Goal: Check status: Check status

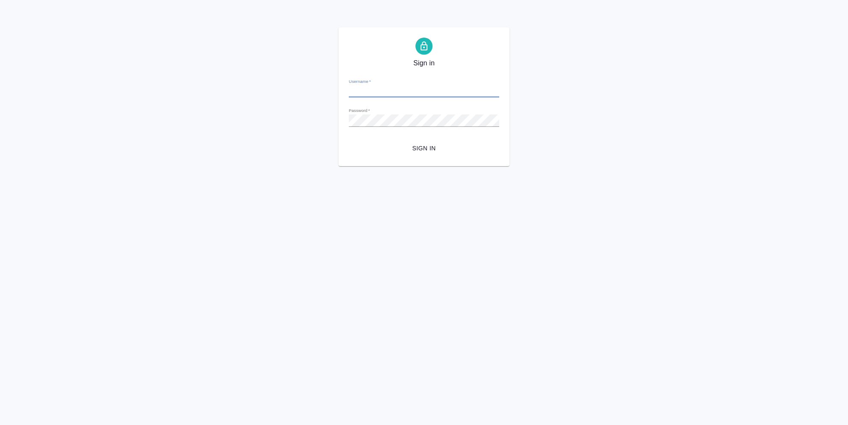
type input "i.semenets@awatera.com"
click at [418, 148] on span "Sign in" at bounding box center [424, 148] width 137 height 11
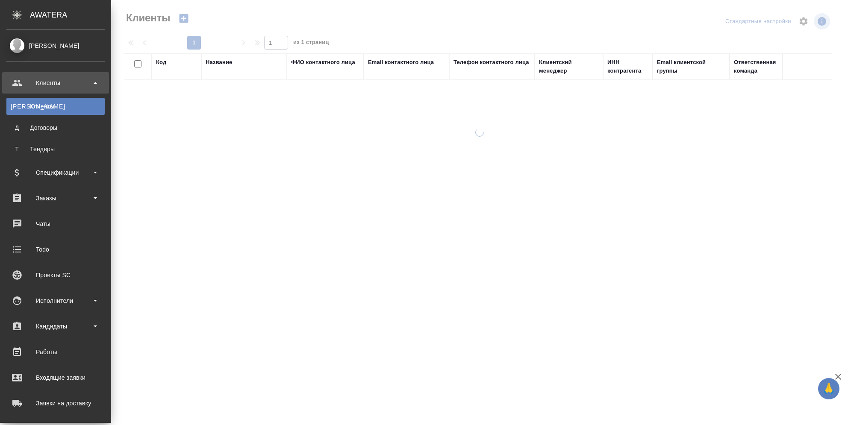
select select "RU"
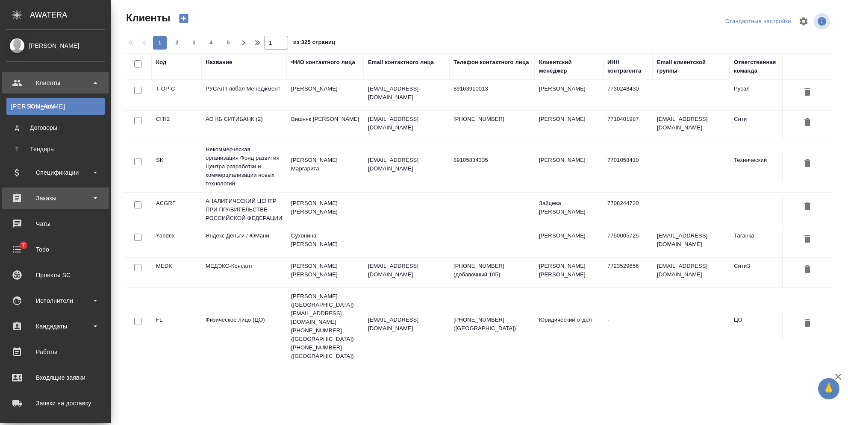
click at [55, 192] on div "Заказы" at bounding box center [55, 198] width 98 height 13
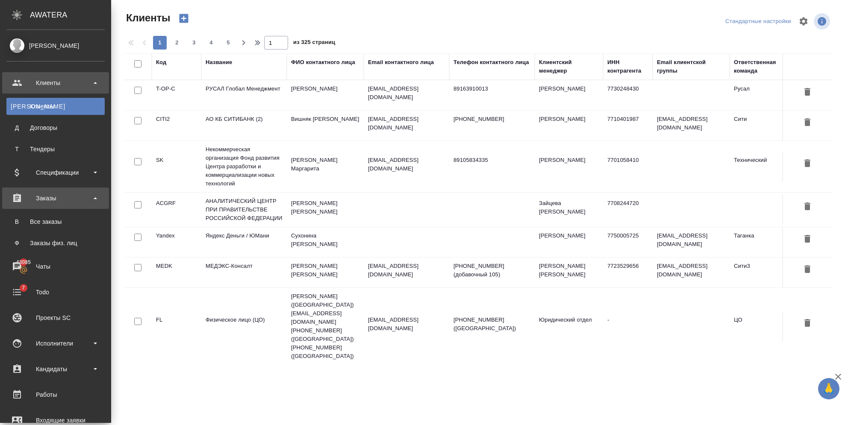
click at [55, 192] on div "Заказы" at bounding box center [55, 198] width 98 height 13
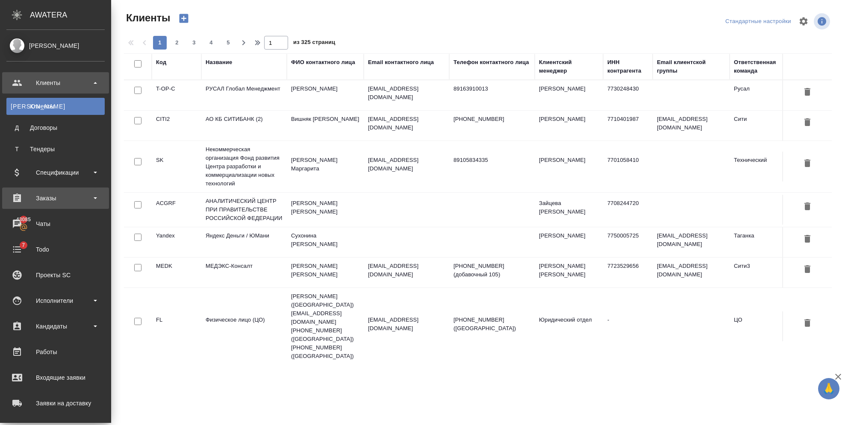
click at [44, 203] on div "Заказы" at bounding box center [55, 198] width 98 height 13
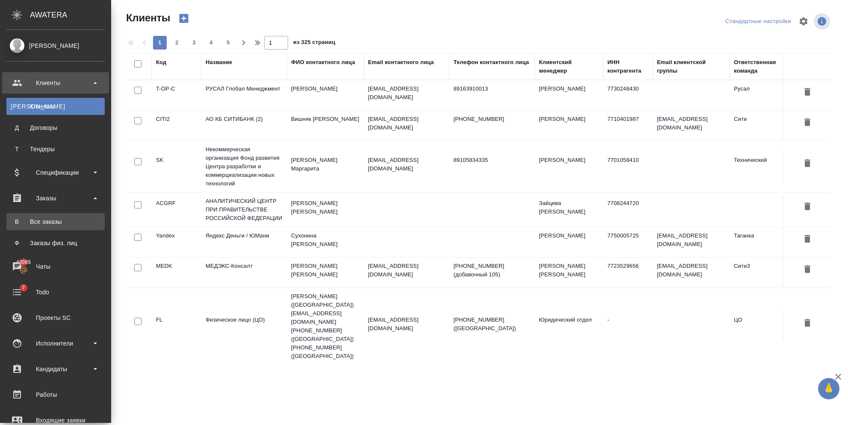
click at [44, 220] on div "Все заказы" at bounding box center [56, 222] width 90 height 9
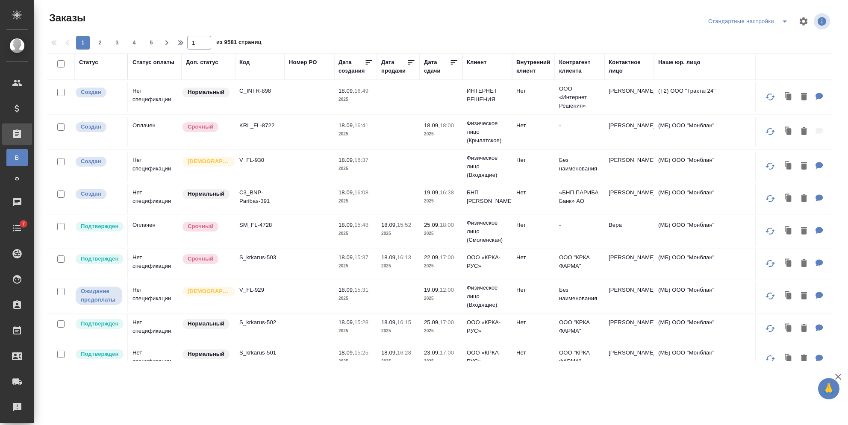
click at [142, 62] on div "Статус оплаты" at bounding box center [154, 62] width 42 height 9
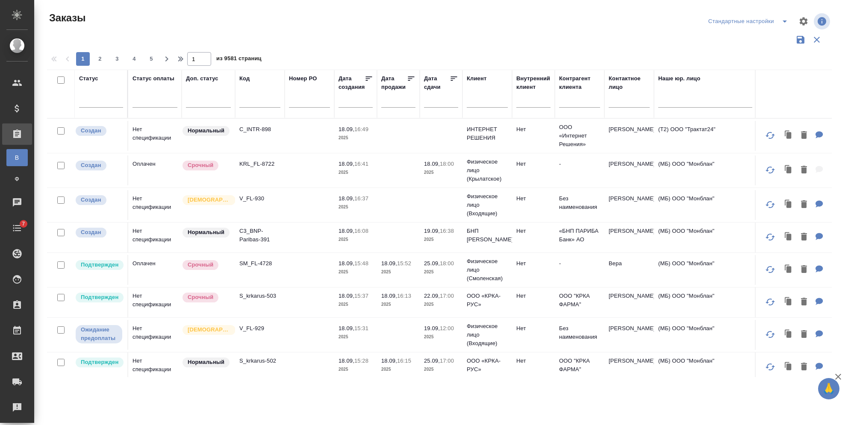
click at [244, 102] on input "text" at bounding box center [259, 102] width 41 height 11
click at [244, 99] on input "text" at bounding box center [259, 102] width 41 height 11
paste input "KZH_Carlsberg-KZ-409"
type input "KZH_Carlsberg-KZ-409"
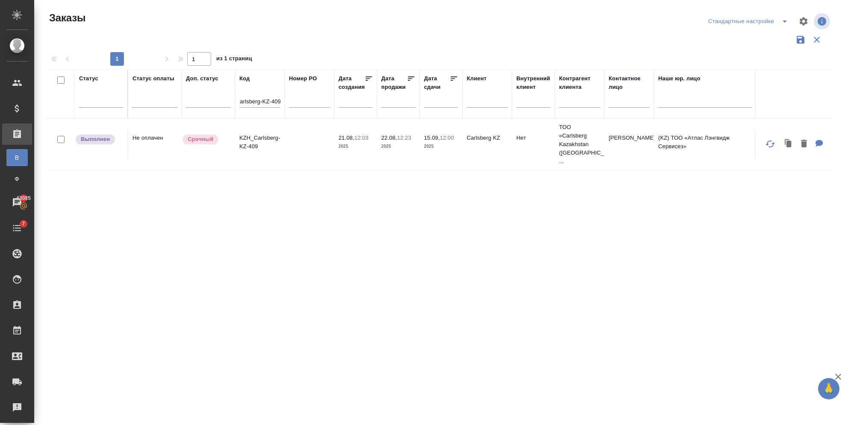
scroll to position [0, 0]
click at [288, 142] on td at bounding box center [310, 145] width 50 height 30
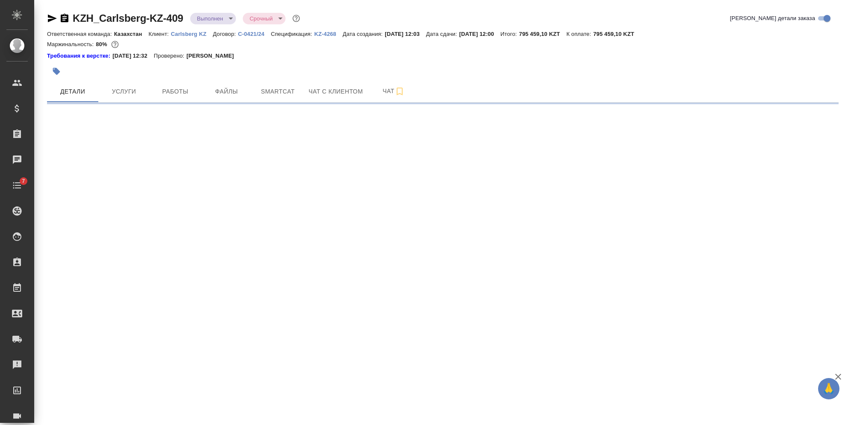
select select "RU"
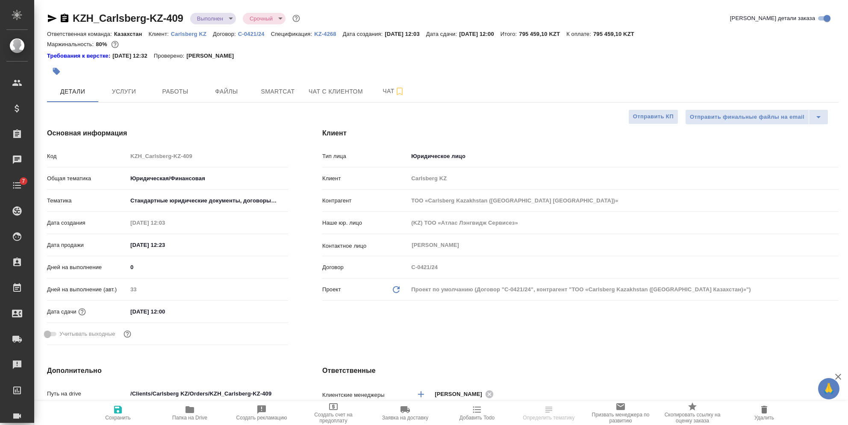
type textarea "x"
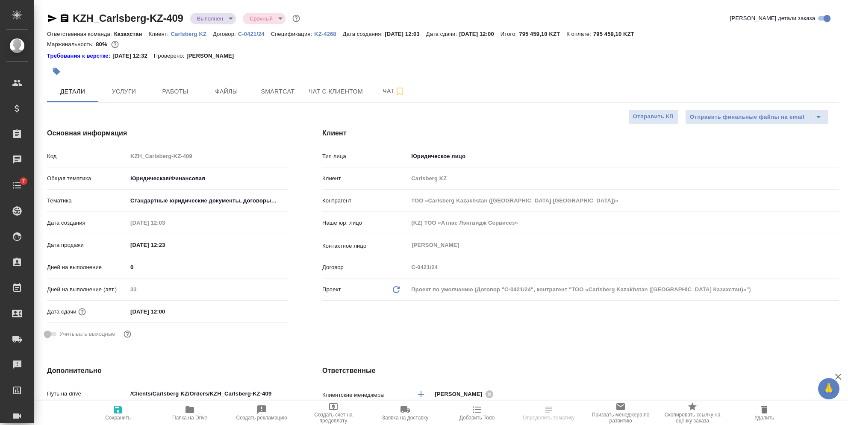
type textarea "x"
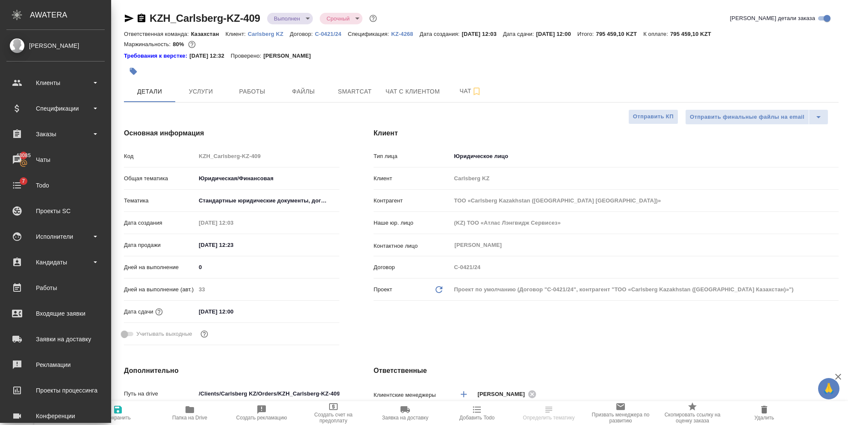
type textarea "x"
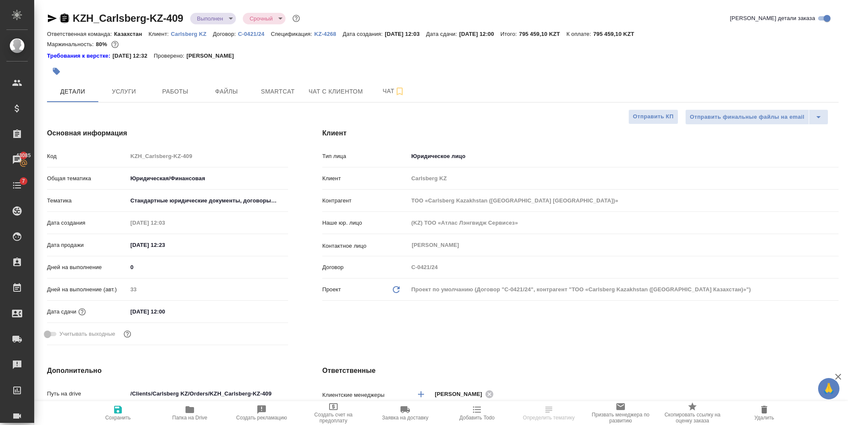
click at [60, 15] on icon "button" at bounding box center [64, 18] width 10 height 10
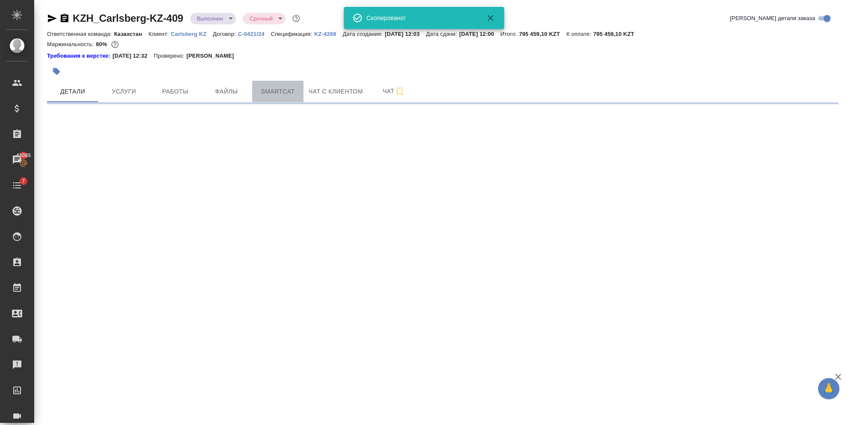
click at [267, 92] on span "Smartcat" at bounding box center [277, 91] width 41 height 11
select select "RU"
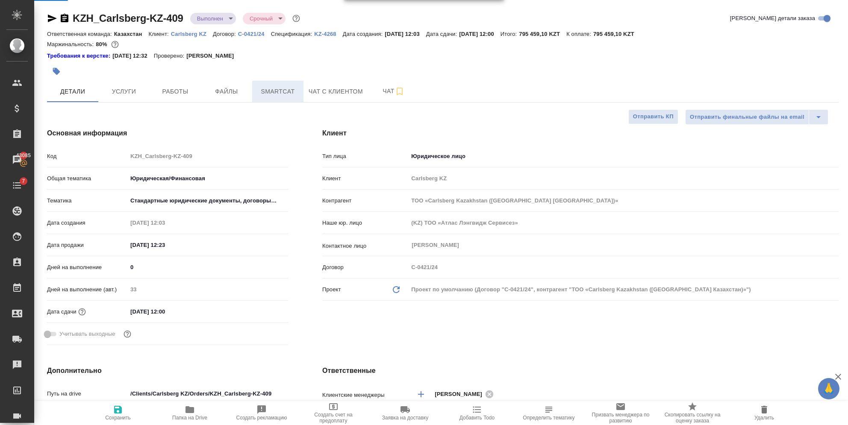
type textarea "x"
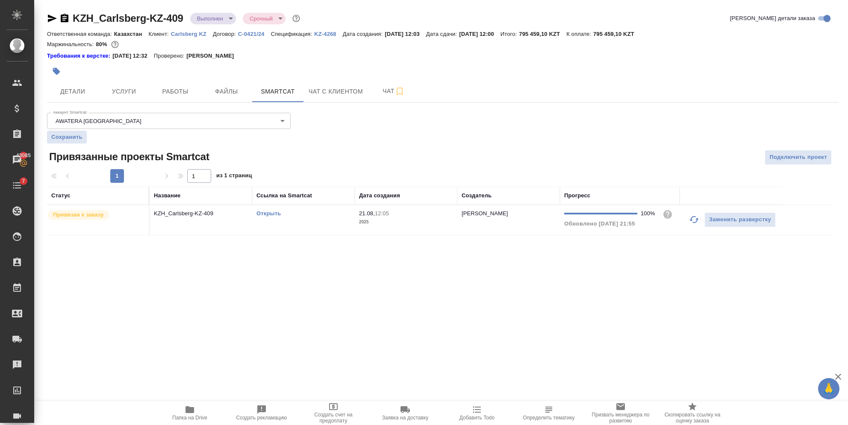
click at [265, 214] on link "Открыть" at bounding box center [269, 213] width 24 height 6
click at [213, 221] on td "KZH_Carlsberg-KZ-409" at bounding box center [201, 220] width 103 height 30
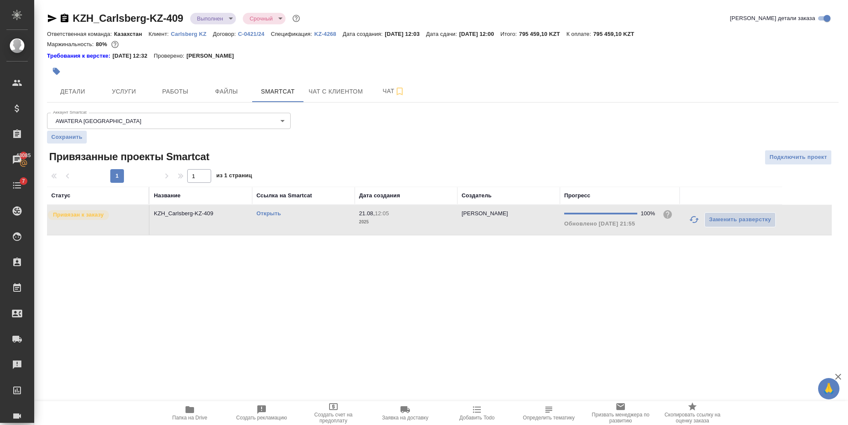
click at [213, 221] on td "KZH_Carlsberg-KZ-409" at bounding box center [201, 220] width 103 height 30
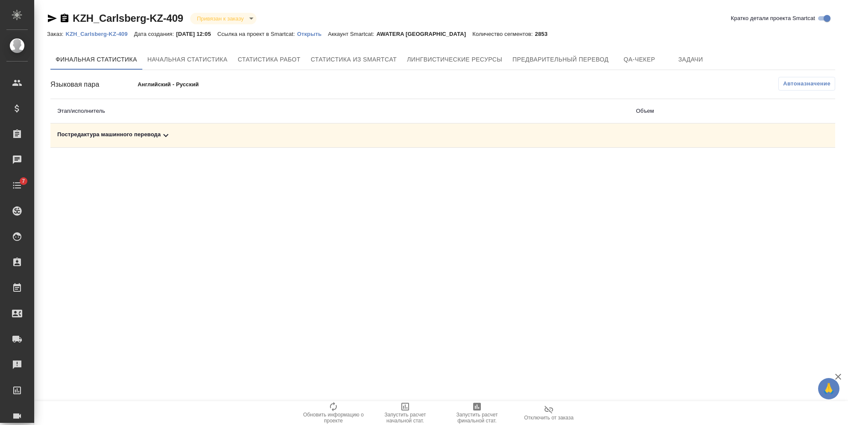
click at [117, 34] on p "KZH_Carlsberg-KZ-409" at bounding box center [99, 34] width 68 height 6
click at [160, 128] on td "Постредактура машинного перевода" at bounding box center [339, 136] width 579 height 24
click at [167, 133] on icon at bounding box center [166, 135] width 10 height 10
click at [776, 162] on icon "button" at bounding box center [777, 165] width 8 height 7
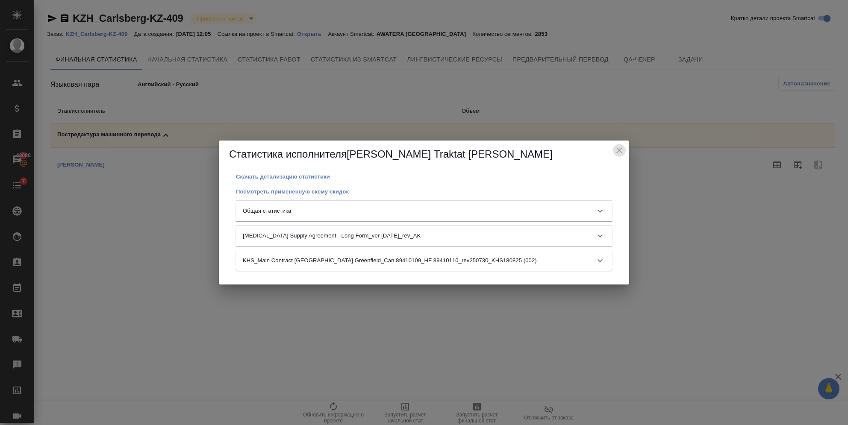
click at [619, 149] on icon "close" at bounding box center [619, 150] width 10 height 10
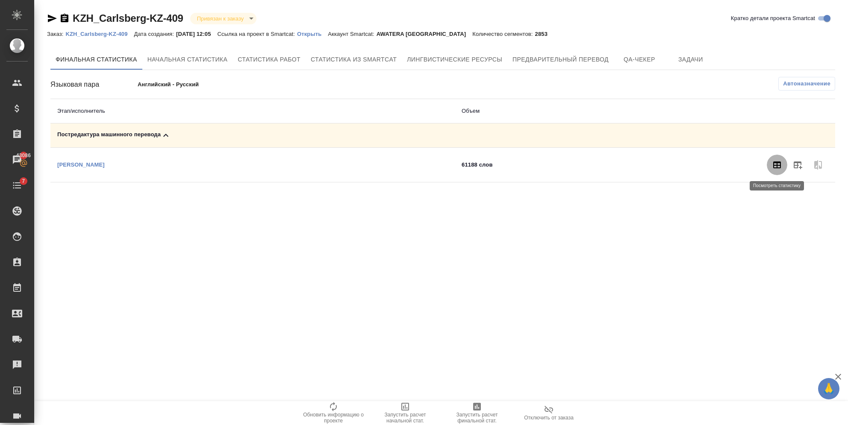
click at [772, 168] on icon "button" at bounding box center [777, 165] width 10 height 10
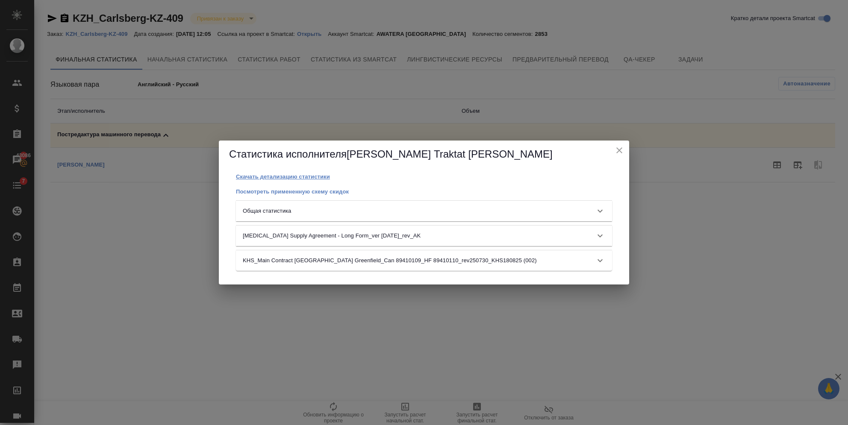
click at [291, 174] on p "Скачать детализацию статистики" at bounding box center [283, 177] width 94 height 6
click at [625, 146] on div "Статистика исполнителя Попова Traktat Анастасия" at bounding box center [424, 154] width 410 height 27
click at [621, 150] on icon "close" at bounding box center [619, 150] width 10 height 10
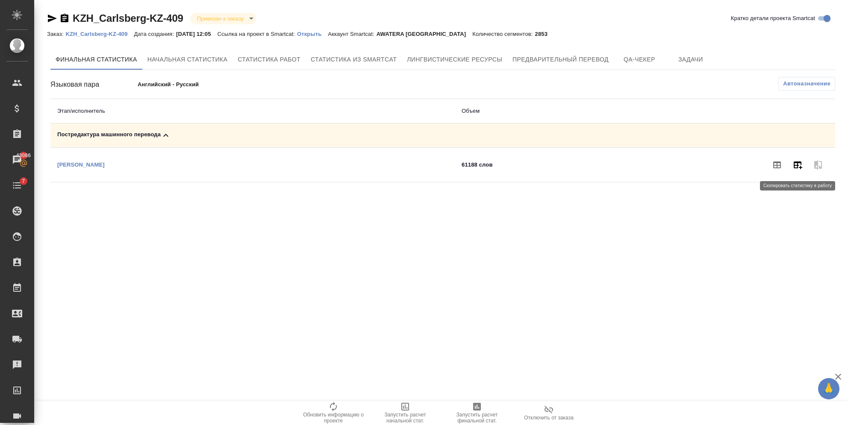
click at [798, 164] on icon "button" at bounding box center [798, 166] width 9 height 8
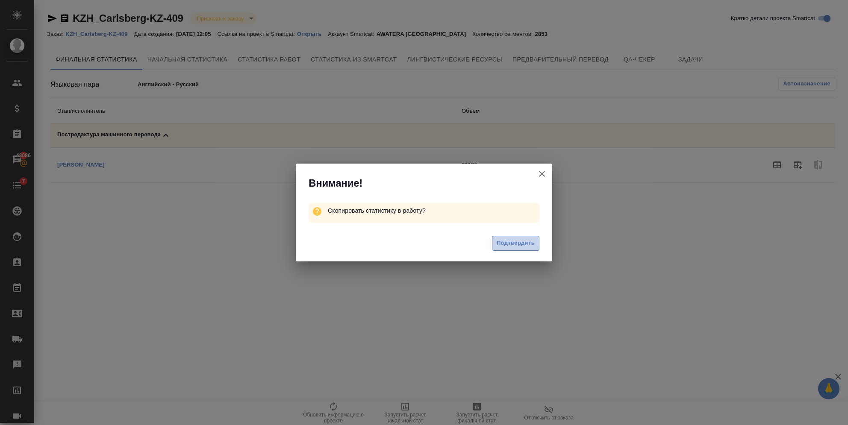
click at [522, 248] on button "Подтвердить" at bounding box center [515, 243] width 47 height 15
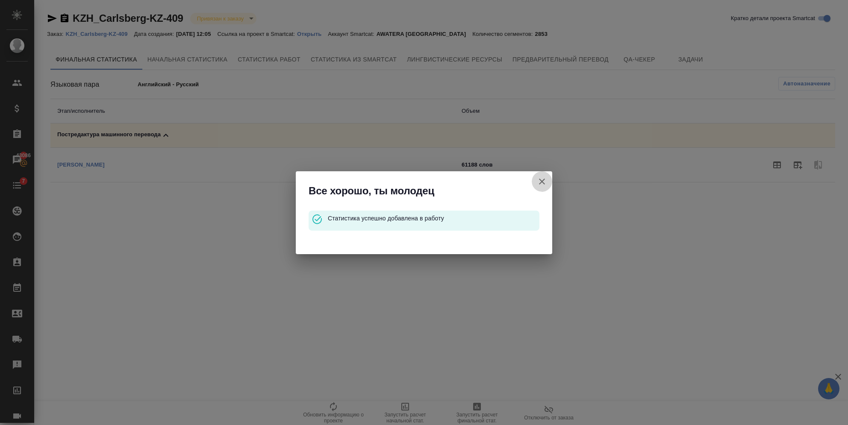
click at [542, 180] on icon "button" at bounding box center [542, 182] width 10 height 10
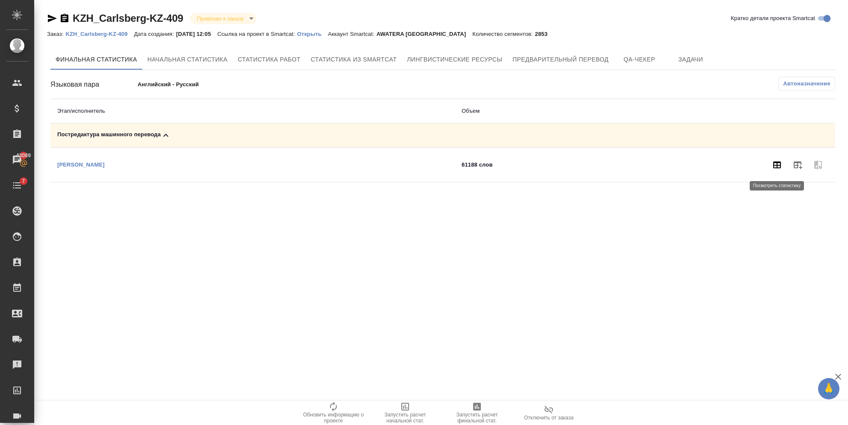
click at [777, 161] on icon "button" at bounding box center [777, 165] width 10 height 10
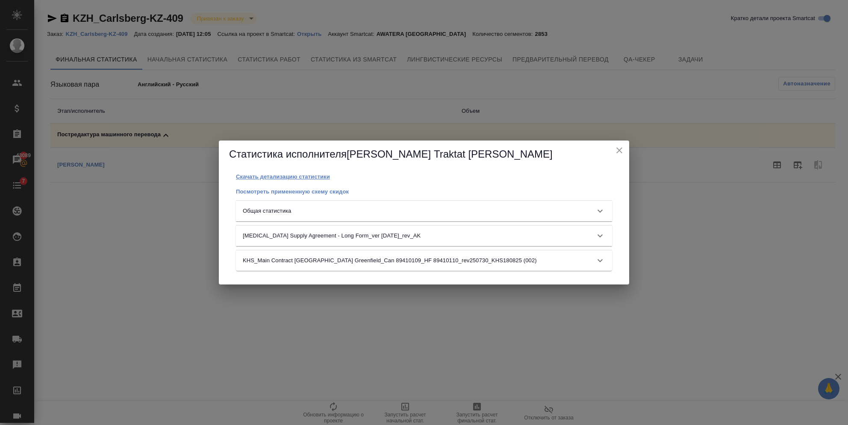
click at [313, 177] on p "Скачать детализацию статистики" at bounding box center [283, 177] width 94 height 6
click at [627, 156] on div "Статистика исполнителя Попова Traktat Анастасия" at bounding box center [424, 154] width 410 height 27
click at [616, 151] on icon "close" at bounding box center [619, 150] width 10 height 10
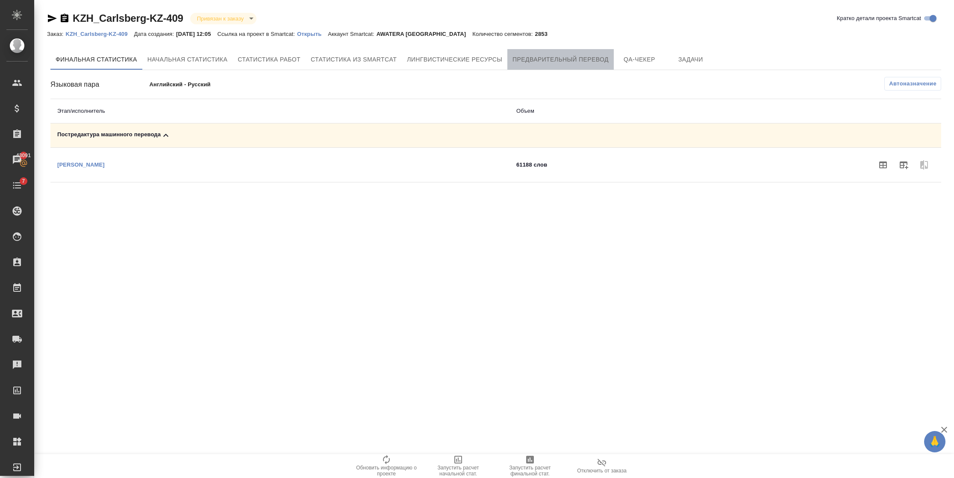
click at [538, 62] on span "Предварительный перевод" at bounding box center [561, 59] width 96 height 11
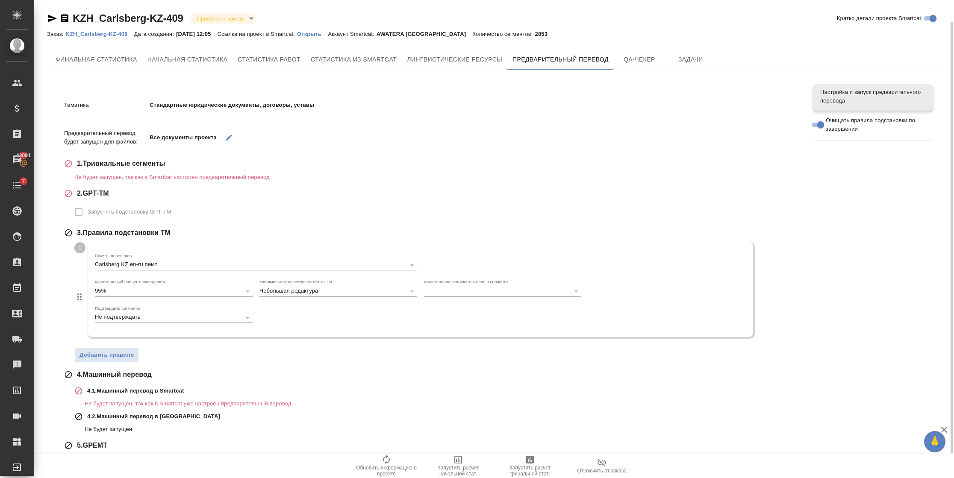
scroll to position [52, 0]
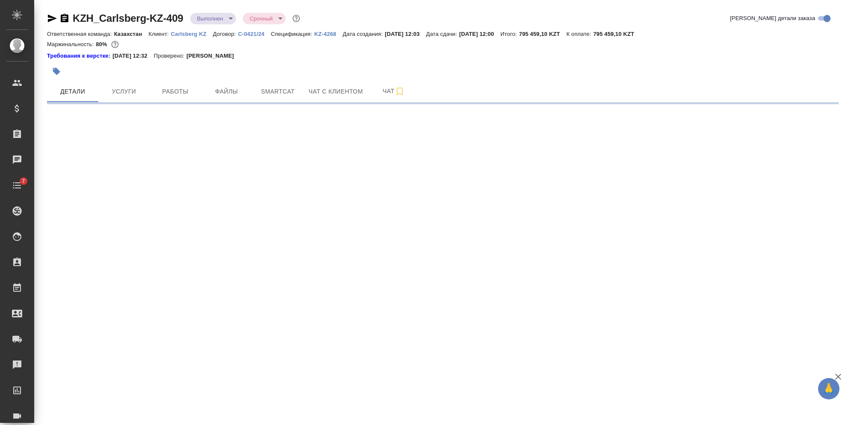
select select "RU"
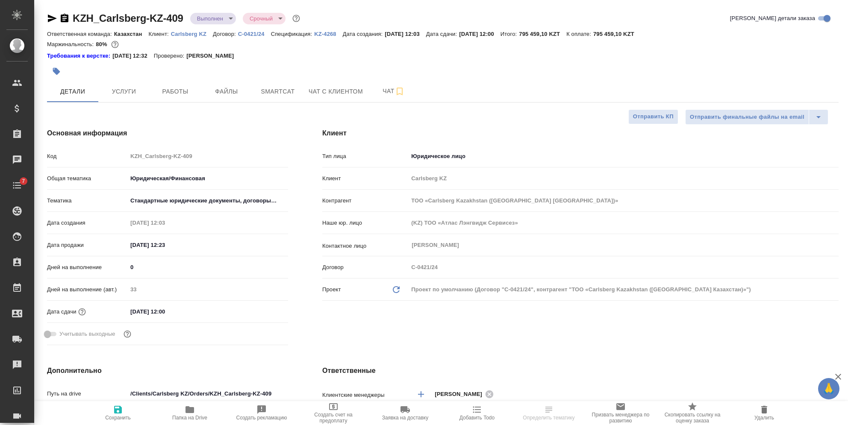
type textarea "x"
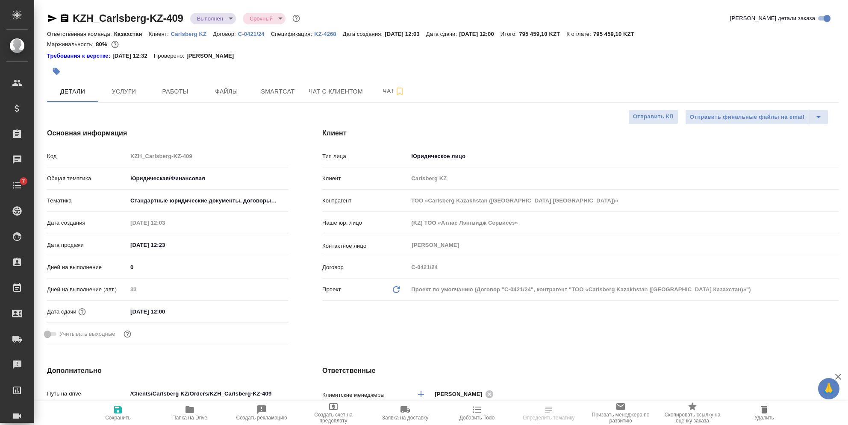
type textarea "x"
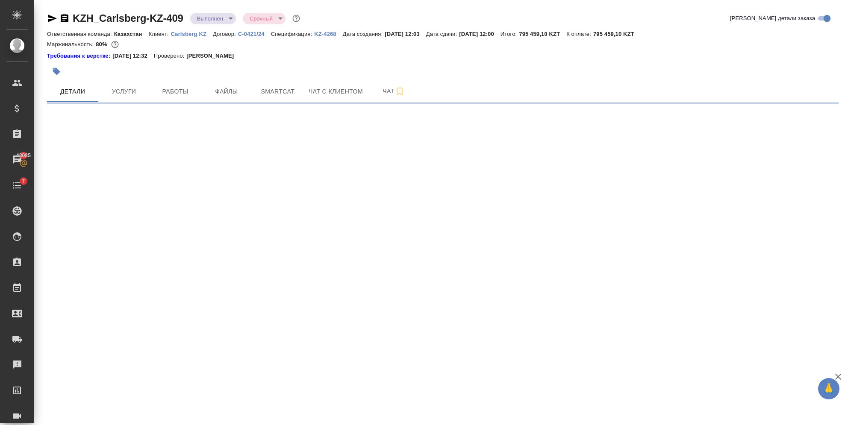
select select "RU"
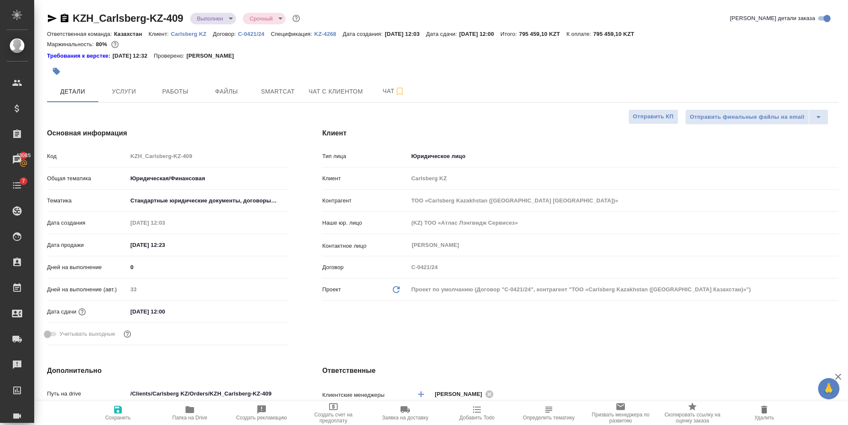
type textarea "x"
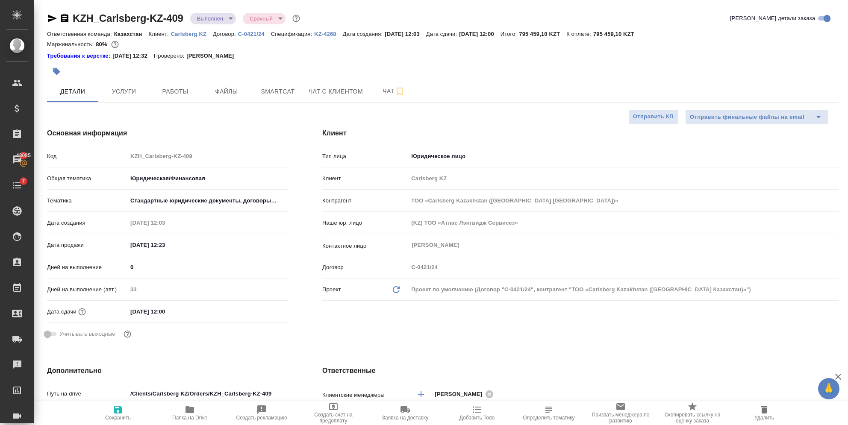
type textarea "x"
click at [178, 97] on button "Работы" at bounding box center [175, 91] width 51 height 21
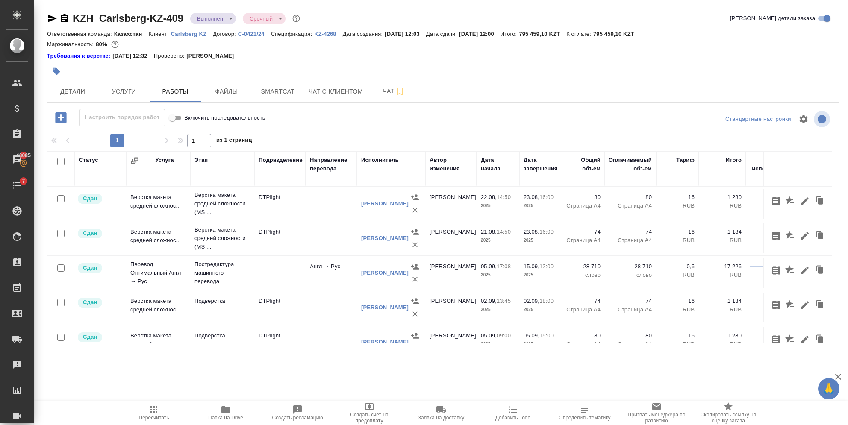
click at [243, 34] on p "С-0421/24" at bounding box center [254, 34] width 33 height 6
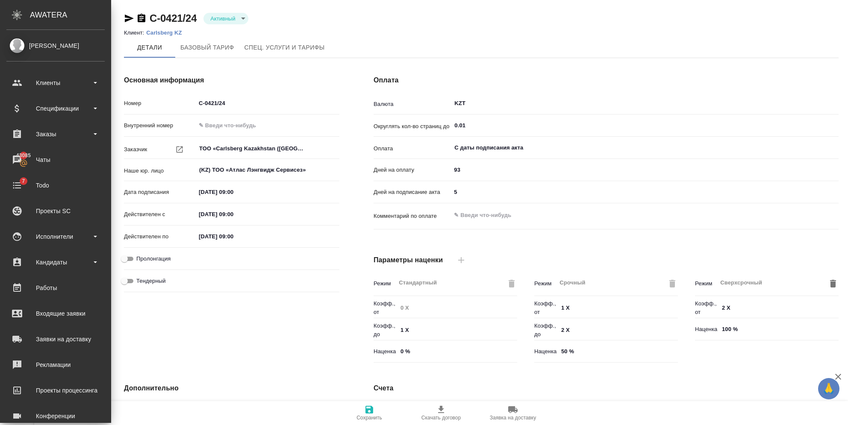
type textarea "x"
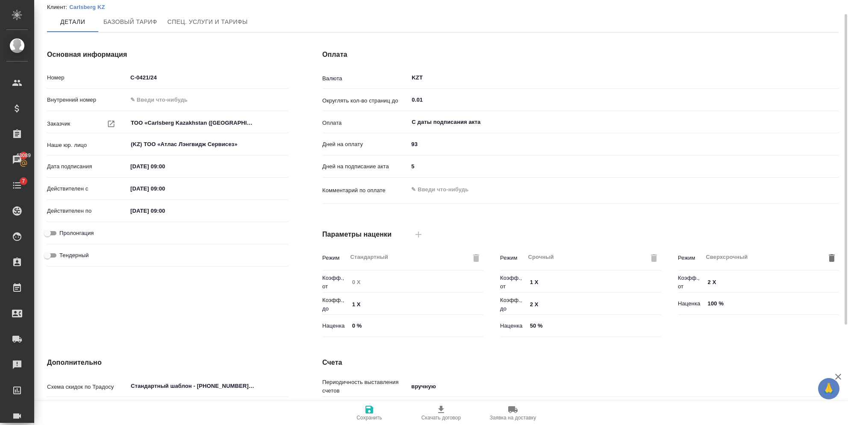
scroll to position [23, 0]
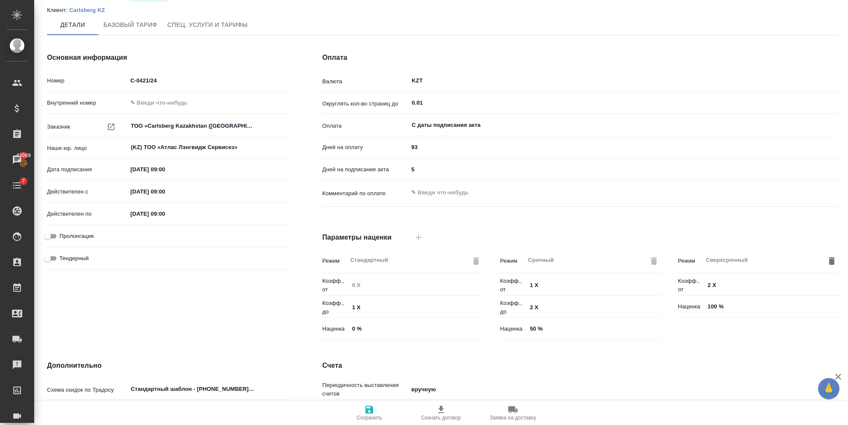
click at [97, 9] on p "Carlsberg KZ" at bounding box center [90, 10] width 42 height 6
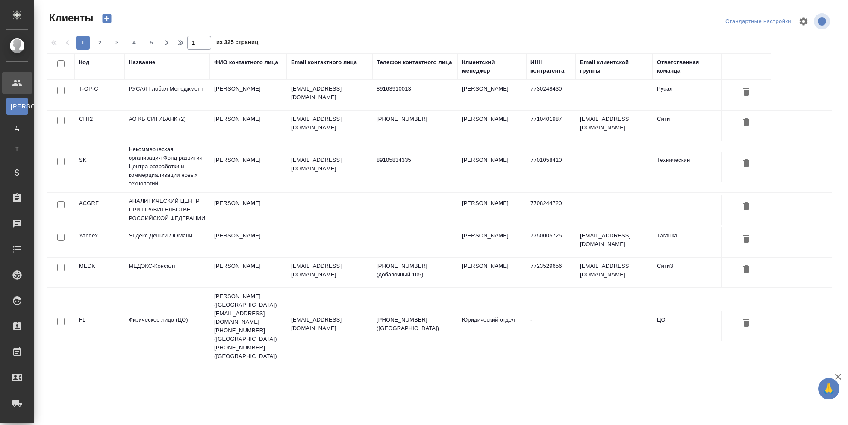
select select "RU"
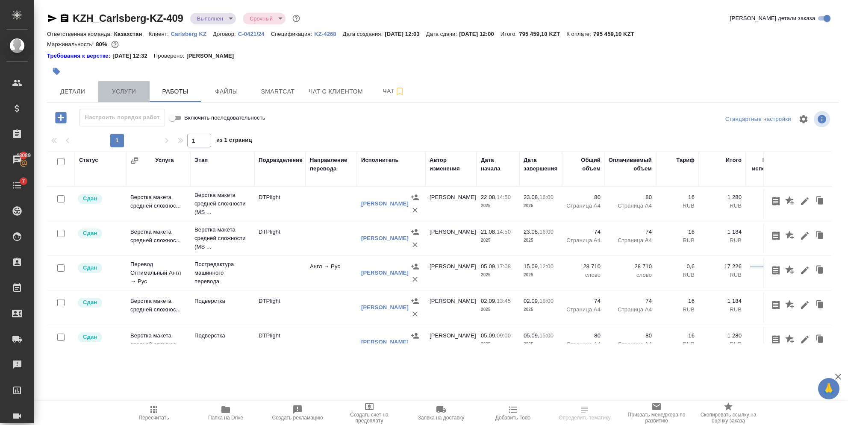
click at [122, 91] on span "Услуги" at bounding box center [123, 91] width 41 height 11
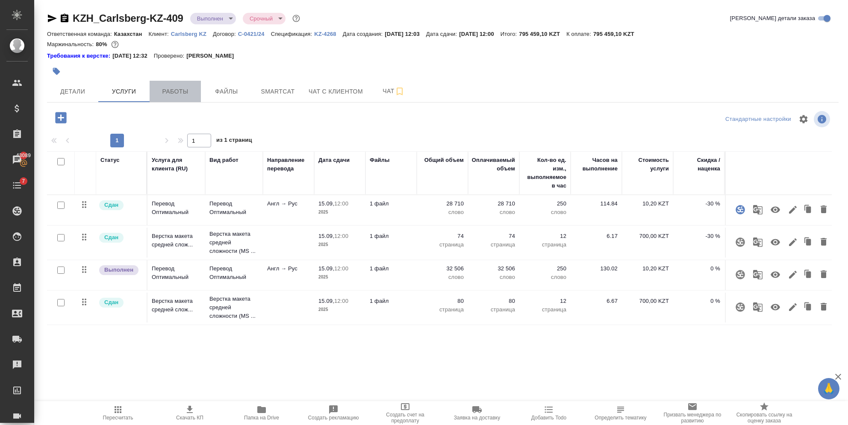
click at [181, 101] on button "Работы" at bounding box center [175, 91] width 51 height 21
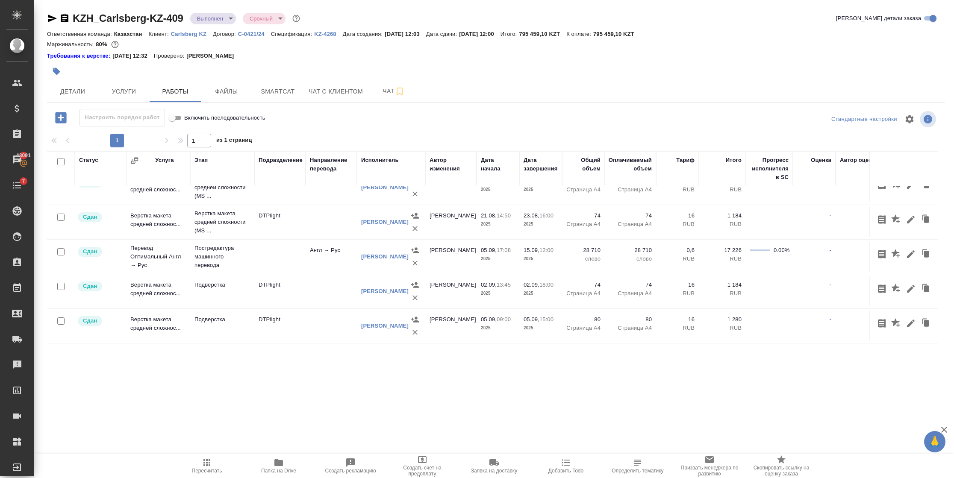
scroll to position [25, 0]
click at [265, 91] on span "Smartcat" at bounding box center [277, 91] width 41 height 11
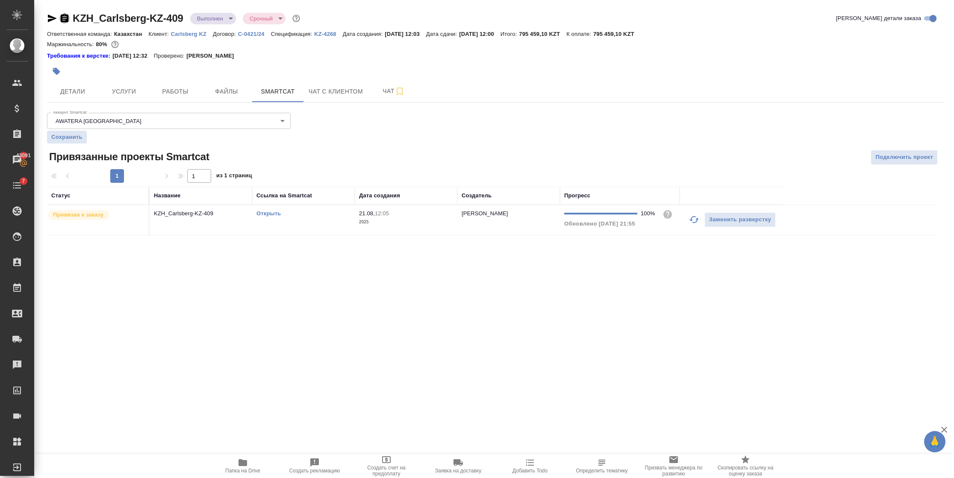
click at [67, 18] on icon "button" at bounding box center [65, 18] width 8 height 9
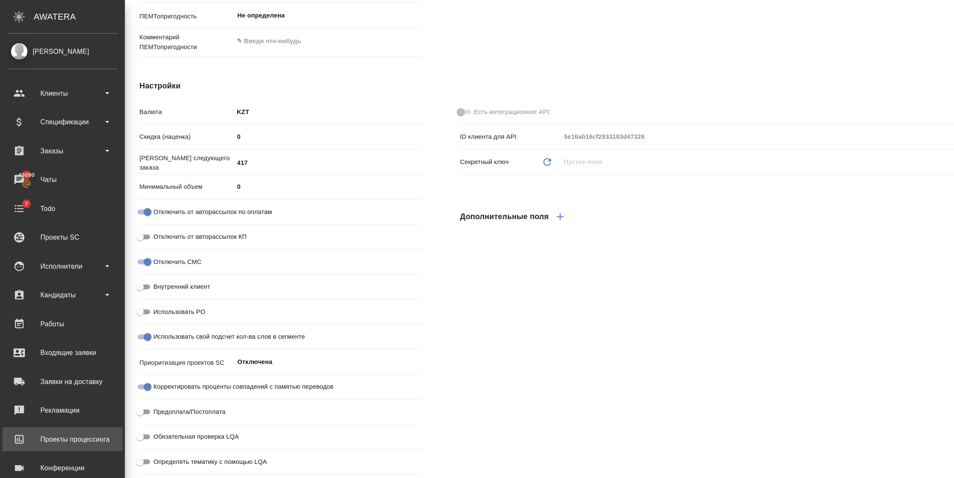
scroll to position [359, 0]
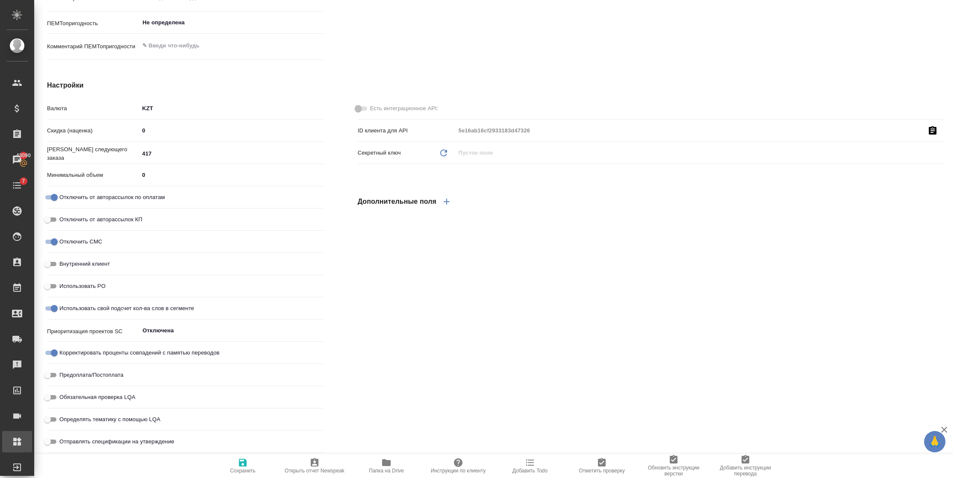
click at [17, 425] on div "Администрирование" at bounding box center [6, 442] width 21 height 13
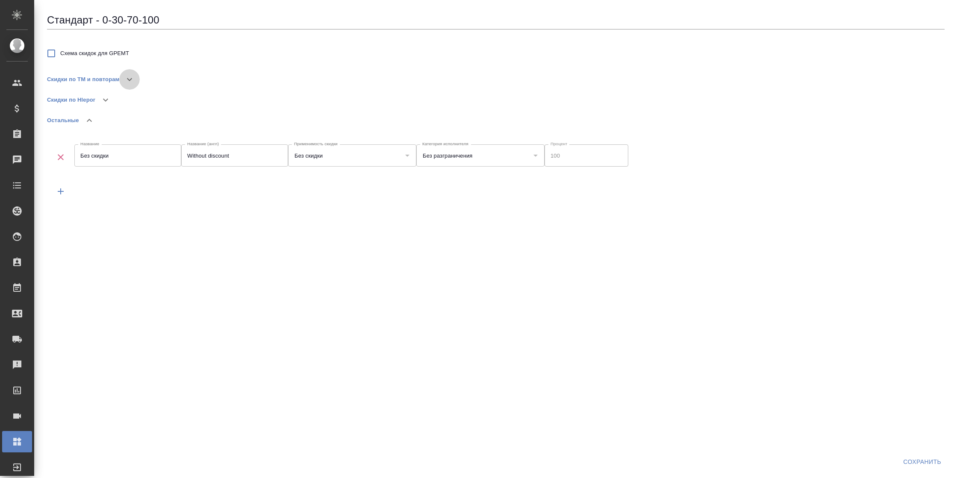
click at [127, 79] on icon "button" at bounding box center [129, 79] width 5 height 3
